Goal: Find specific page/section: Find specific page/section

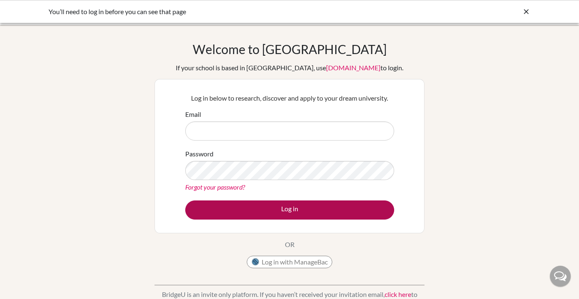
type input "[EMAIL_ADDRESS][DOMAIN_NAME]"
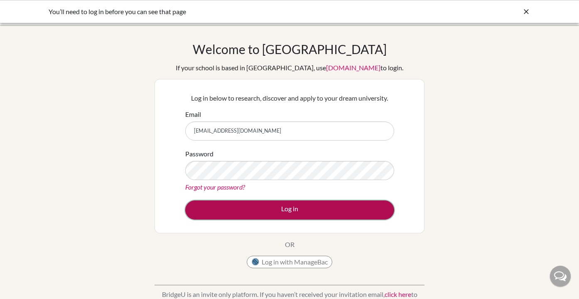
click at [270, 212] on button "Log in" at bounding box center [289, 209] width 209 height 19
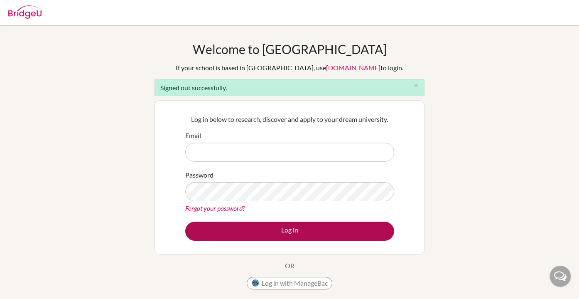
type input "robertaldridge@cdnis.edu.hk"
click at [286, 233] on button "Log in" at bounding box center [289, 231] width 209 height 19
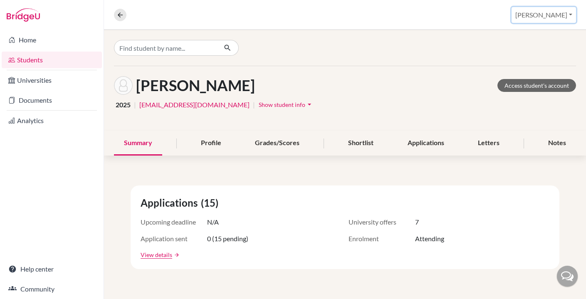
click at [554, 15] on button "[PERSON_NAME]" at bounding box center [543, 15] width 64 height 16
click at [30, 59] on link "Students" at bounding box center [52, 60] width 100 height 17
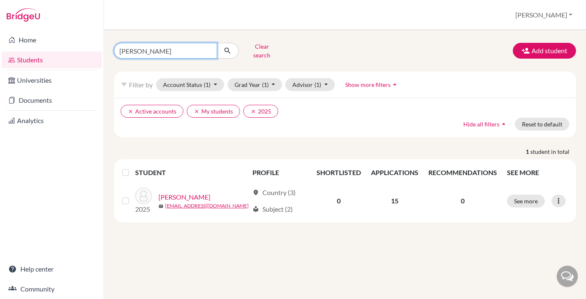
drag, startPoint x: 158, startPoint y: 49, endPoint x: 113, endPoint y: 48, distance: 44.5
click at [113, 48] on div "Caitlyn Clear search" at bounding box center [187, 51] width 158 height 22
click at [268, 49] on button "Clear search" at bounding box center [262, 51] width 46 height 22
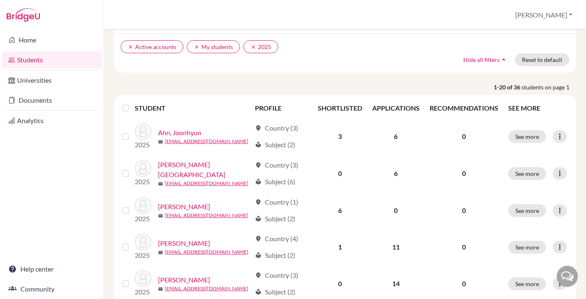
scroll to position [77, 0]
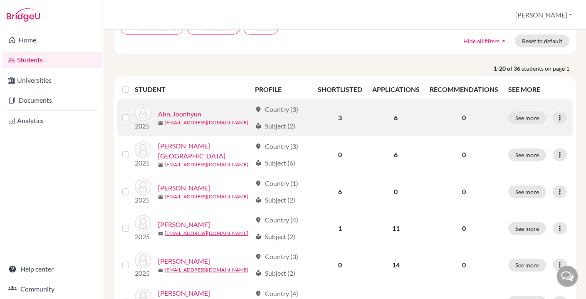
click at [178, 113] on link "Ahn, Joonhyun" at bounding box center [179, 114] width 43 height 10
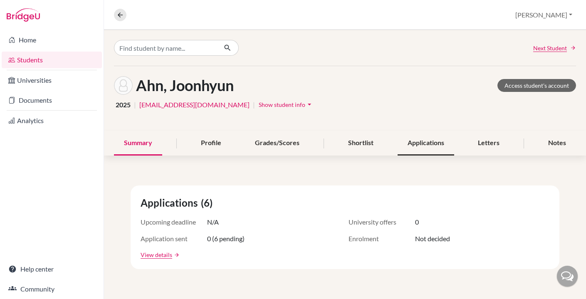
click at [417, 144] on div "Applications" at bounding box center [425, 143] width 57 height 25
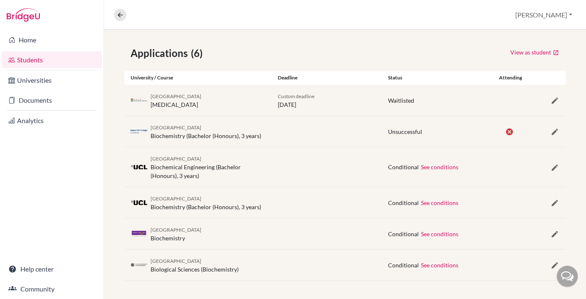
scroll to position [141, 0]
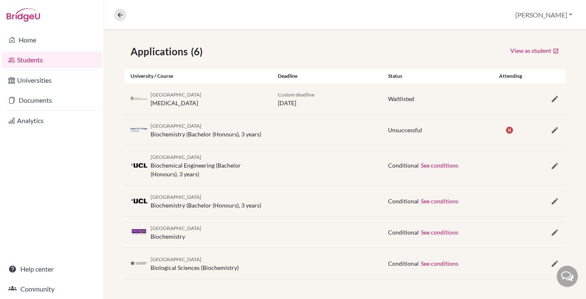
click at [36, 61] on link "Students" at bounding box center [52, 60] width 100 height 17
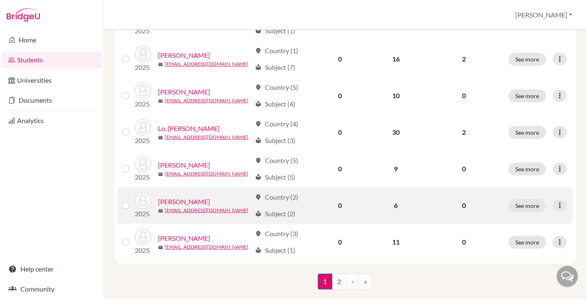
scroll to position [665, 0]
